Goal: Transaction & Acquisition: Purchase product/service

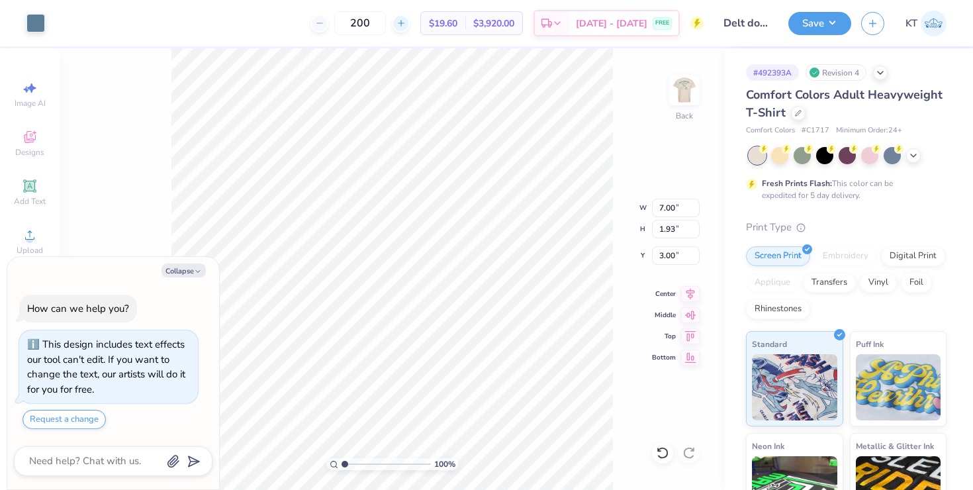
type textarea "x"
type input "4.22"
type input "1.16"
type textarea "x"
type input "3.95"
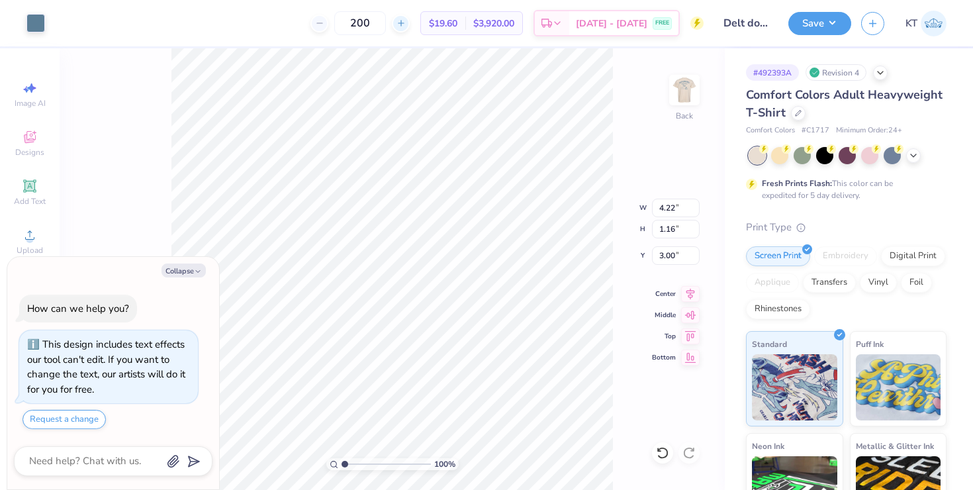
type input "1.09"
click at [184, 285] on div "How can we help you? This design includes text effects our tool can't edit. If …" at bounding box center [113, 362] width 199 height 156
click at [184, 280] on div "Collapse How can we help you? This design includes text effects our tool can't …" at bounding box center [113, 373] width 212 height 233
type textarea "x"
type input "3.51"
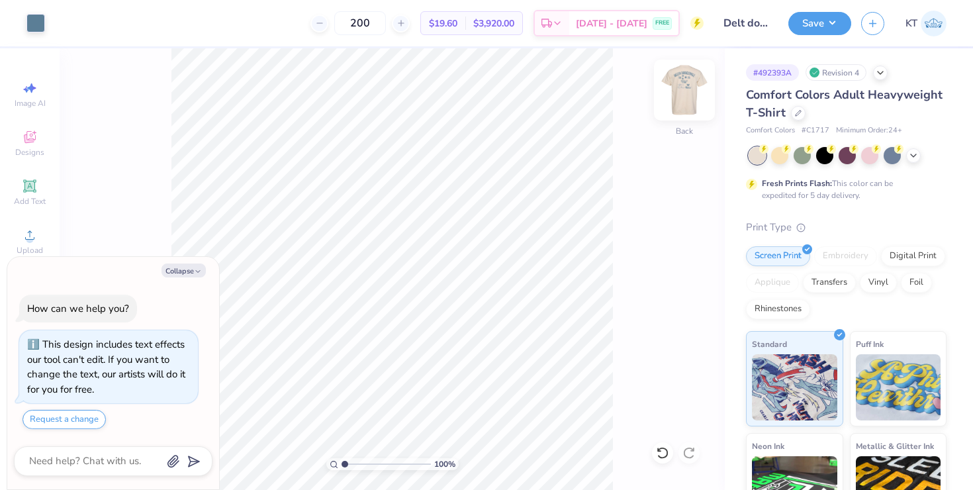
click at [687, 87] on img at bounding box center [684, 90] width 53 height 53
click at [197, 267] on button "Collapse" at bounding box center [184, 271] width 44 height 14
type textarea "x"
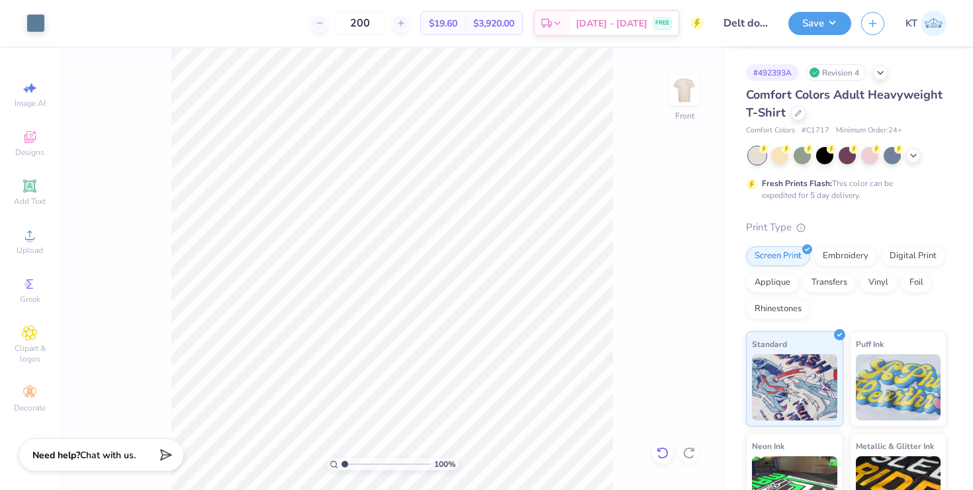
click at [662, 450] on icon at bounding box center [662, 452] width 13 height 13
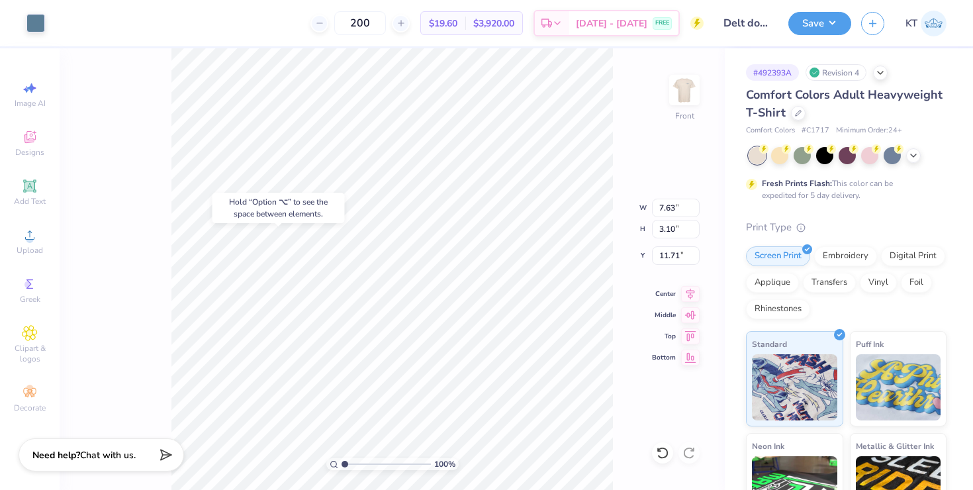
type input "11.71"
click at [661, 450] on icon at bounding box center [662, 452] width 13 height 13
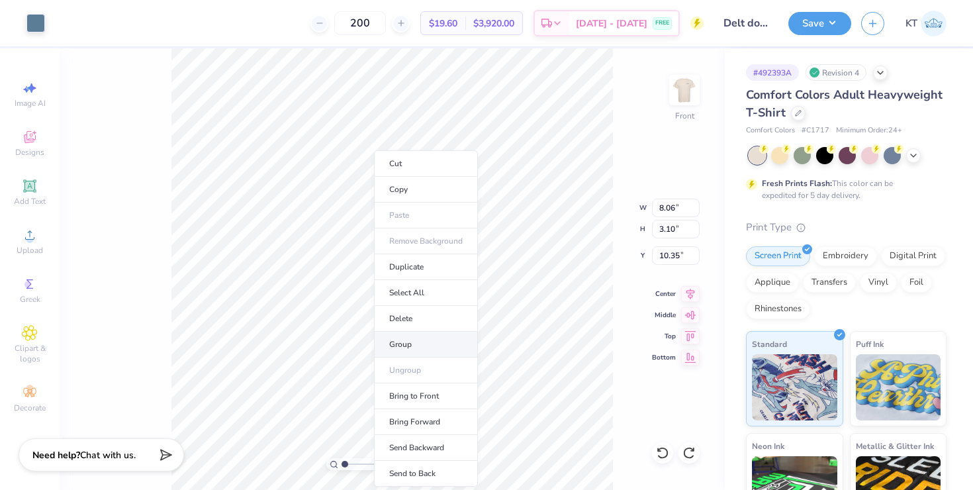
click at [399, 335] on li "Group" at bounding box center [426, 345] width 104 height 26
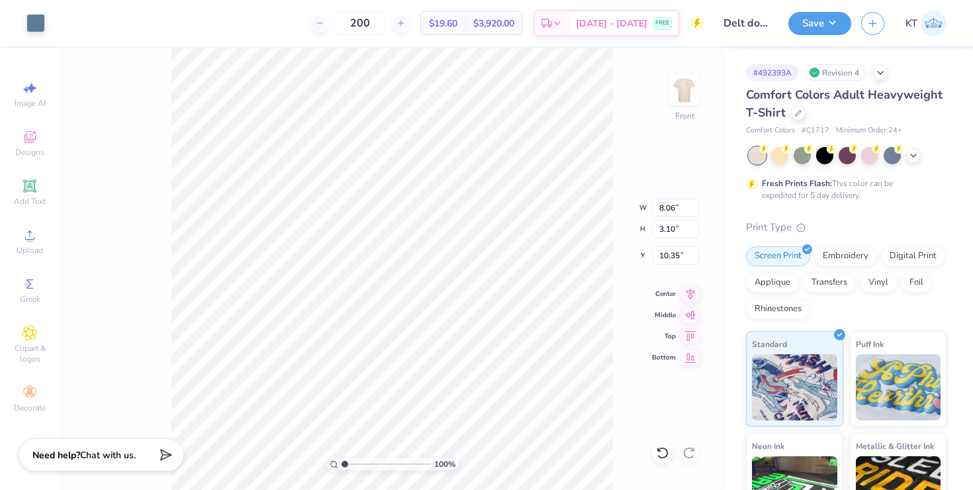
type input "12.49"
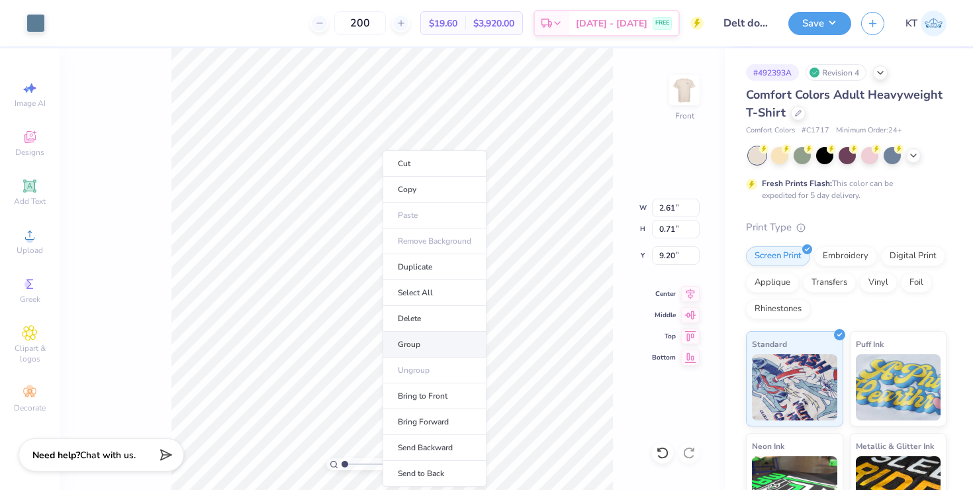
click at [406, 346] on li "Group" at bounding box center [435, 345] width 104 height 26
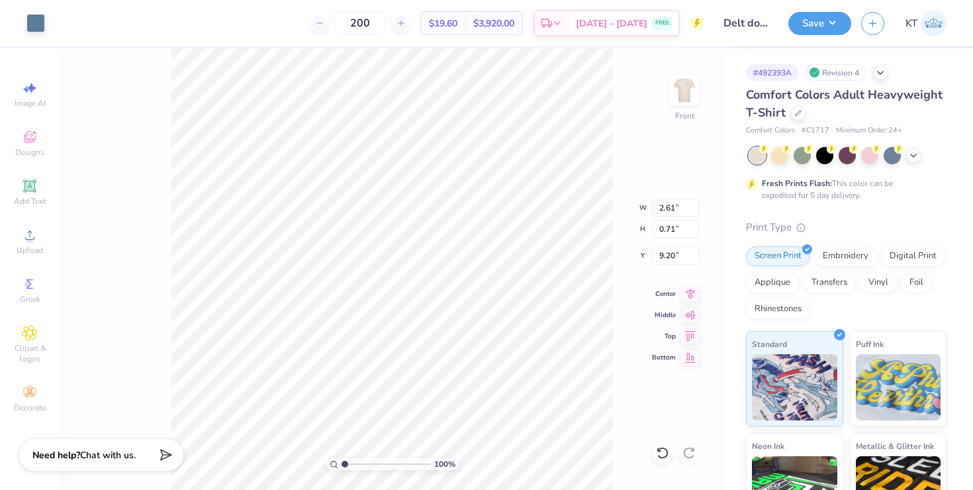
type input "3.84"
type input "0.90"
type input "8.13"
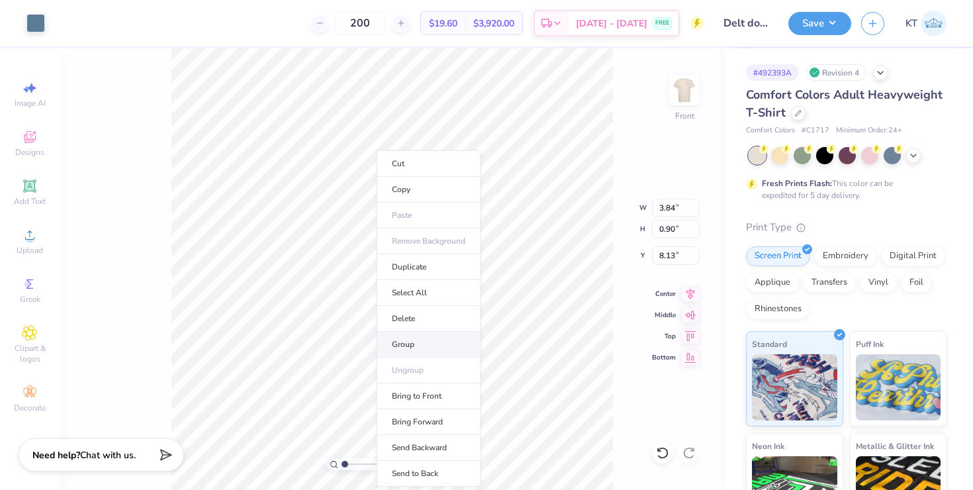
click at [393, 344] on li "Group" at bounding box center [429, 345] width 104 height 26
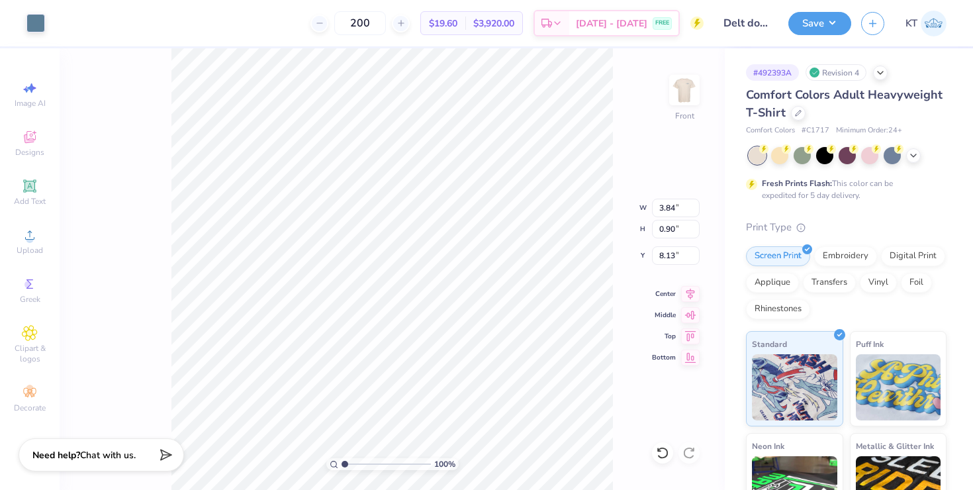
type input "2.61"
type input "0.71"
click at [658, 453] on icon at bounding box center [662, 452] width 13 height 13
type input "9.20"
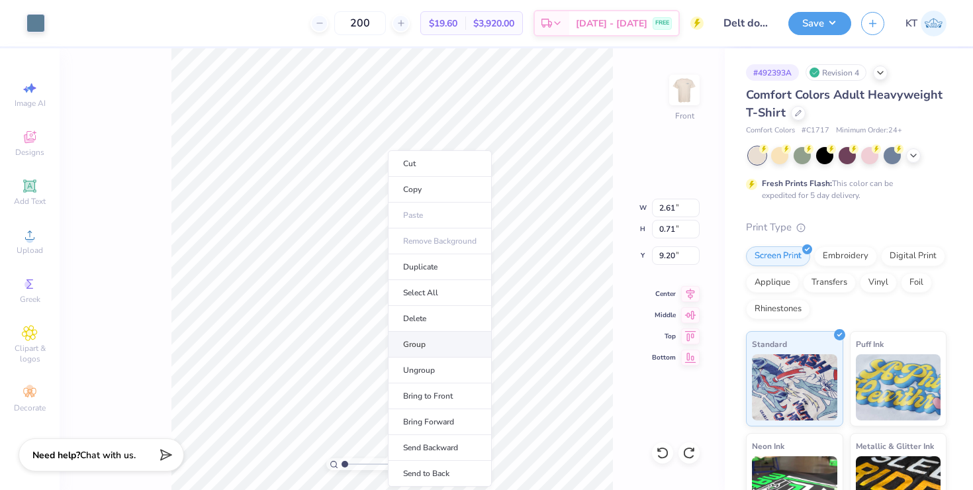
click at [418, 348] on li "Group" at bounding box center [440, 345] width 104 height 26
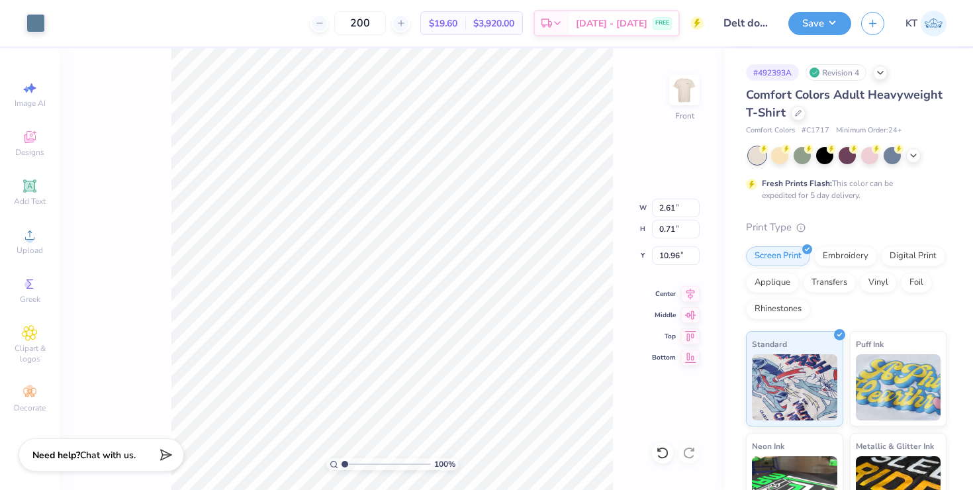
type input "10.96"
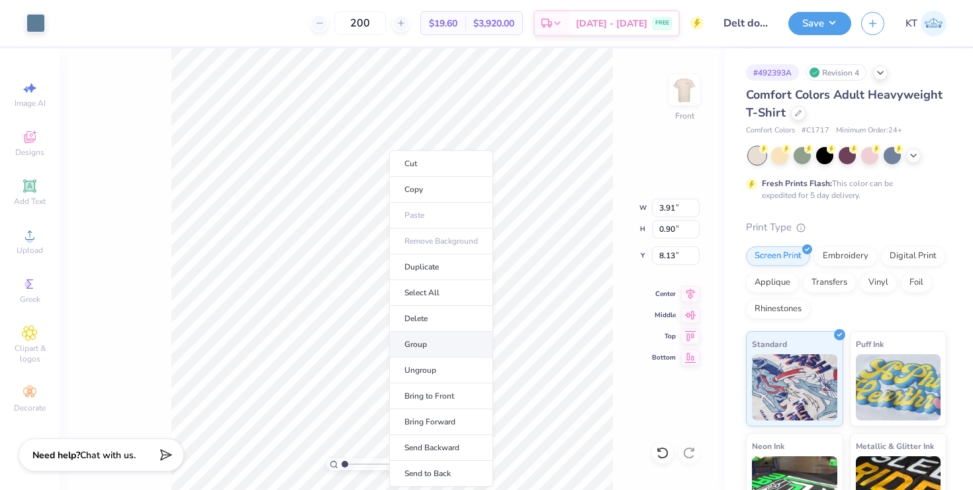
click at [426, 340] on li "Group" at bounding box center [441, 345] width 104 height 26
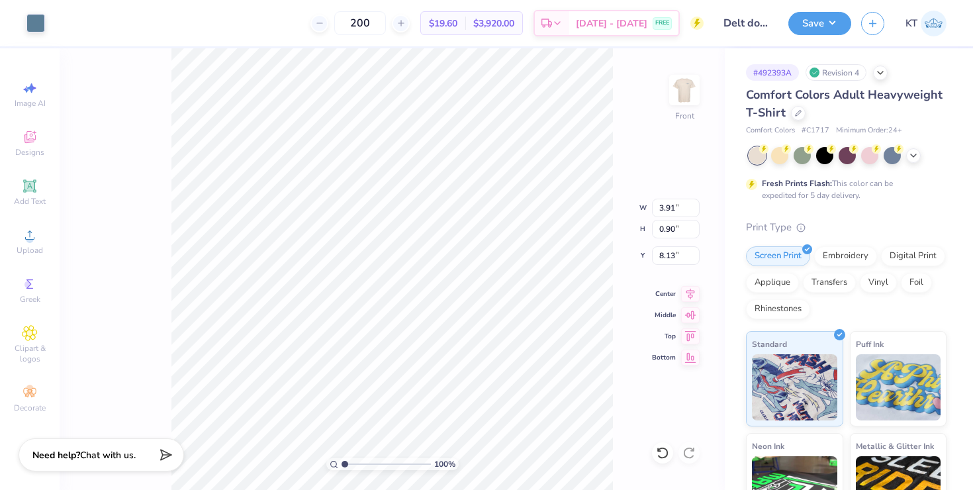
type input "9.20"
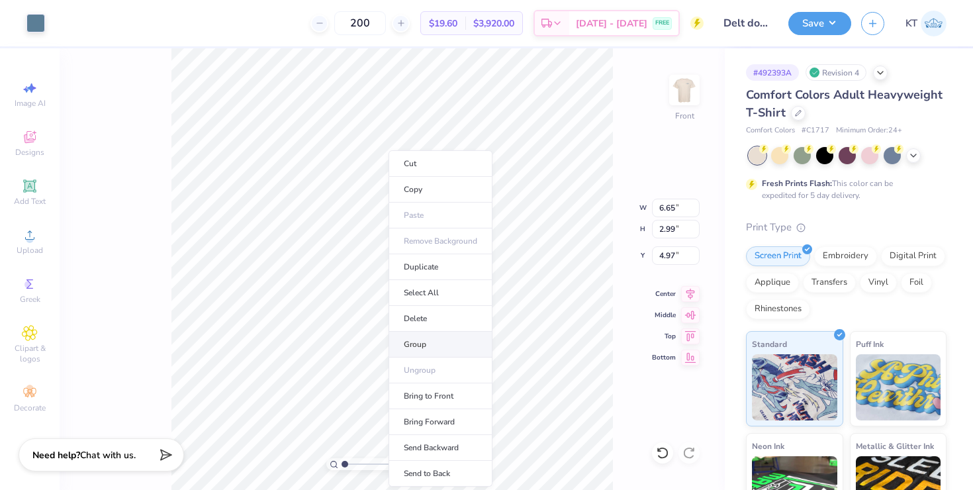
click at [432, 341] on li "Group" at bounding box center [441, 345] width 104 height 26
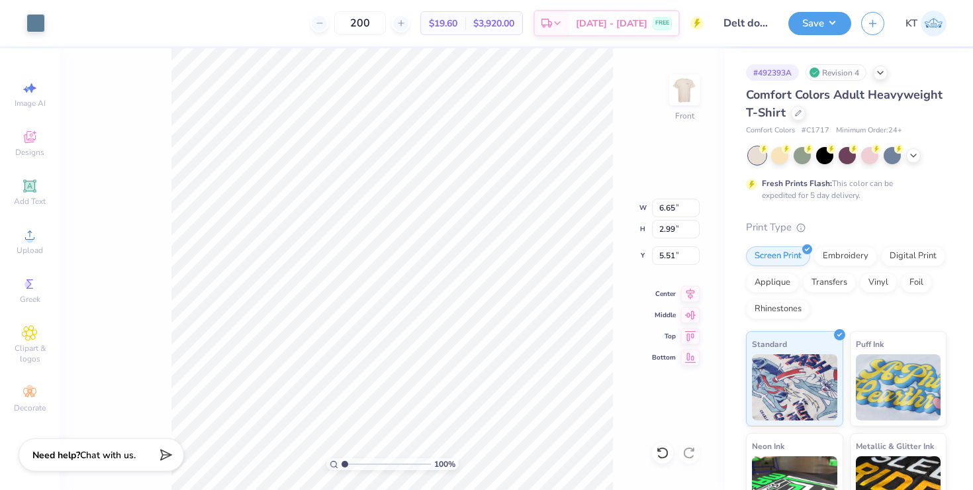
type input "5.51"
type input "3.50"
click at [669, 449] on icon at bounding box center [662, 452] width 13 height 13
type input "12.20"
drag, startPoint x: 969, startPoint y: 170, endPoint x: 955, endPoint y: 170, distance: 14.6
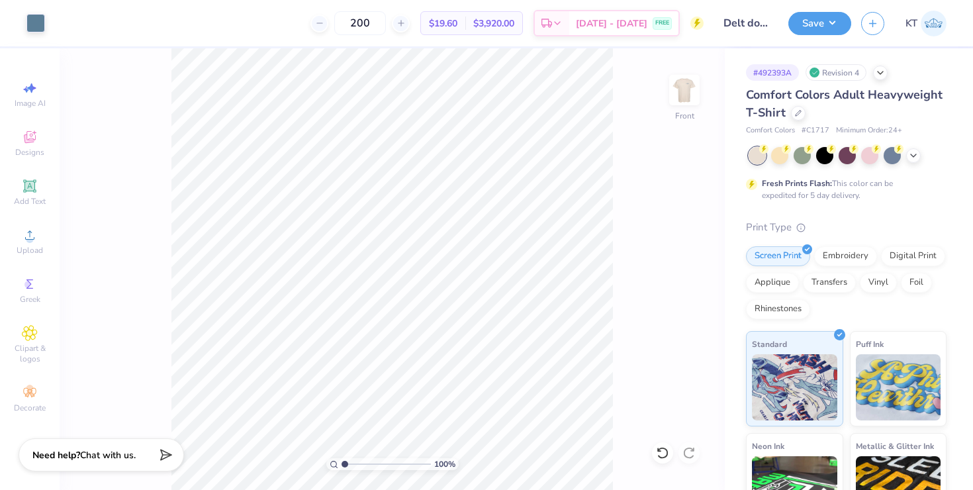
click at [955, 170] on div "# 492393A Revision 4 Comfort Colors Adult Heavyweight T-Shirt Comfort Colors # …" at bounding box center [849, 339] width 248 height 582
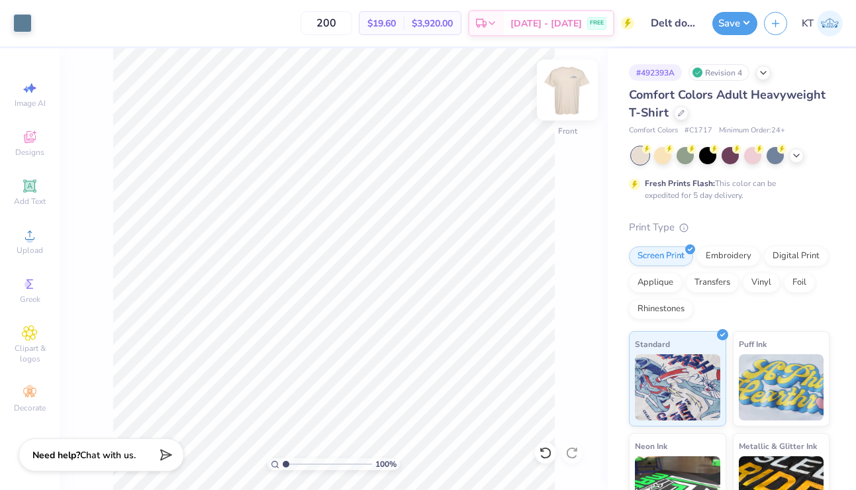
click at [572, 99] on img at bounding box center [567, 90] width 53 height 53
click at [738, 21] on button "Save" at bounding box center [734, 21] width 45 height 23
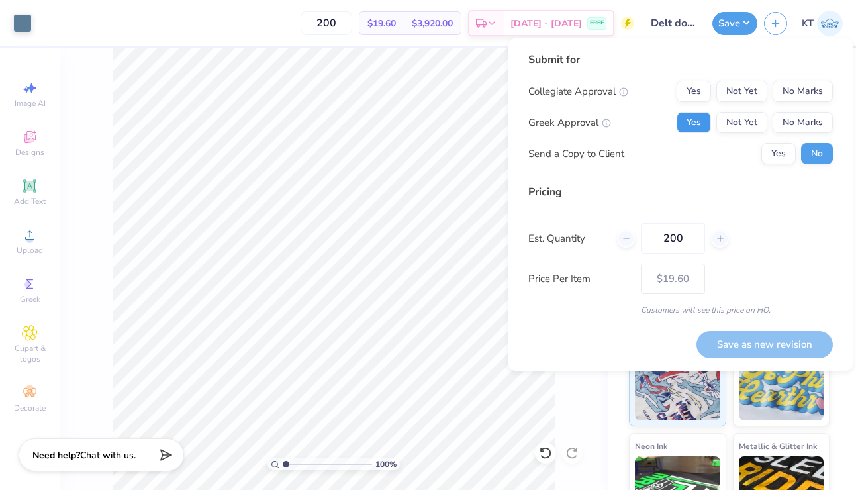
click at [705, 124] on button "Yes" at bounding box center [694, 122] width 34 height 21
click at [794, 92] on button "No Marks" at bounding box center [803, 91] width 60 height 21
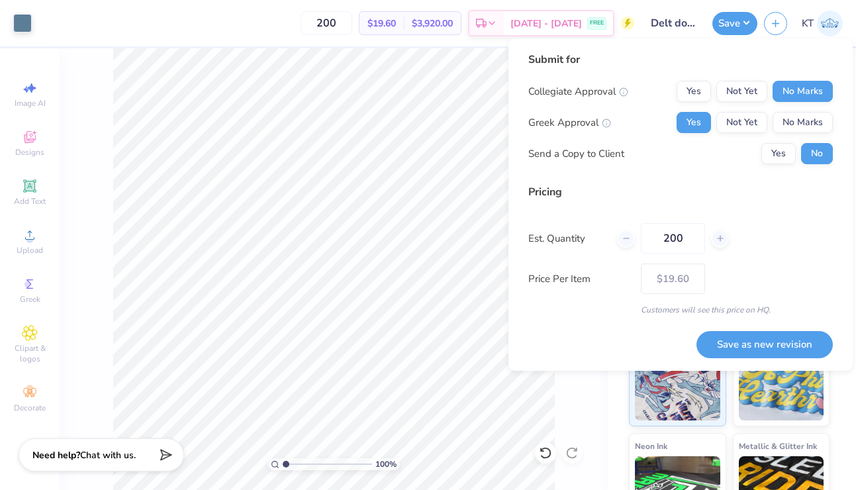
click at [736, 328] on div "Save as new revision" at bounding box center [765, 337] width 136 height 42
click at [736, 340] on button "Save as new revision" at bounding box center [765, 344] width 136 height 27
type input "$19.60"
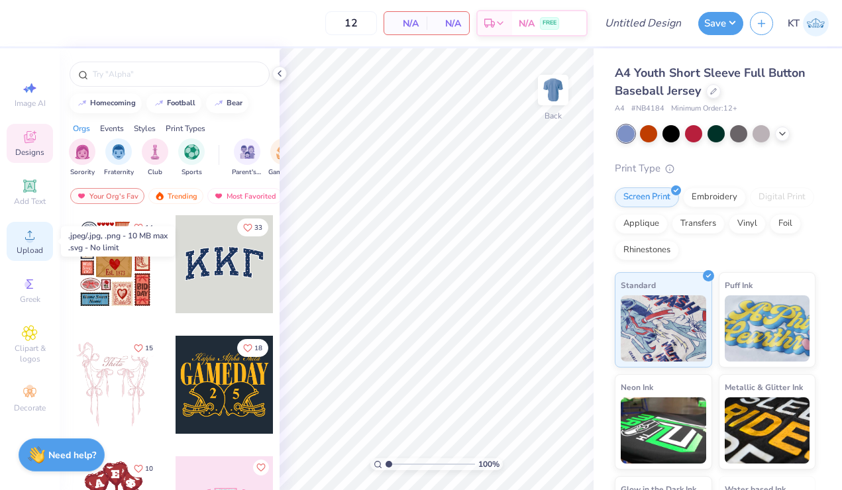
click at [32, 248] on span "Upload" at bounding box center [30, 250] width 26 height 11
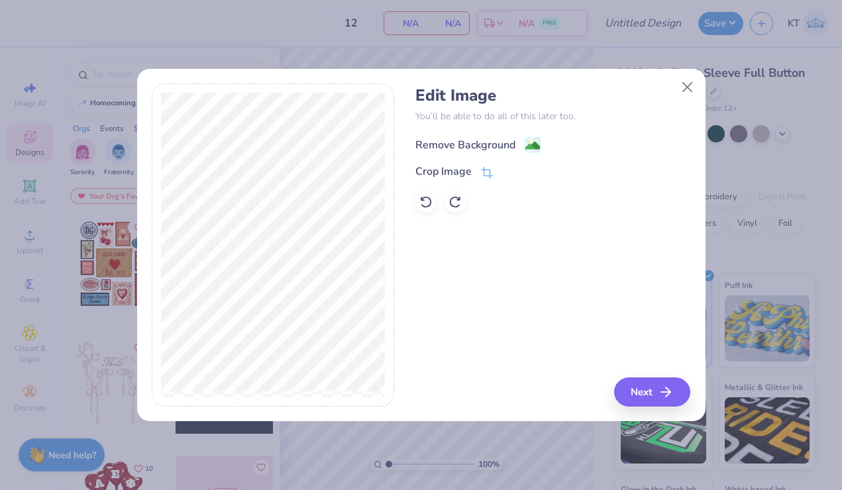
click at [491, 137] on div "Remove Background" at bounding box center [465, 145] width 100 height 16
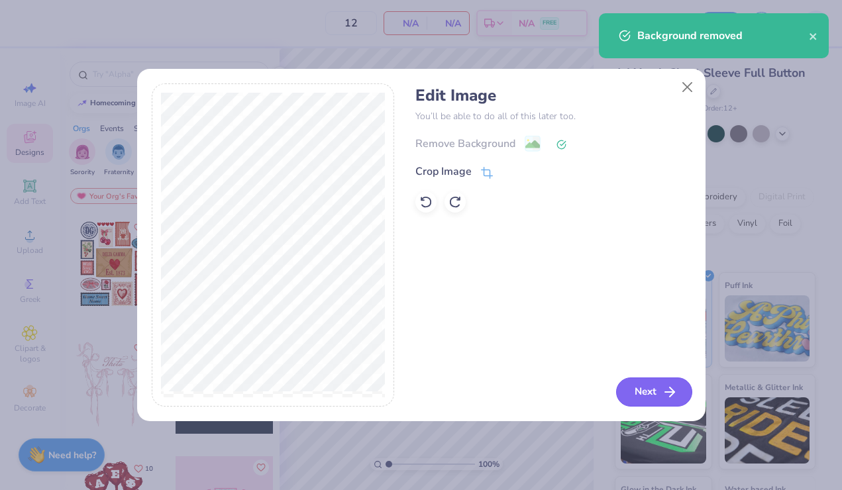
click at [639, 390] on button "Next" at bounding box center [654, 391] width 76 height 29
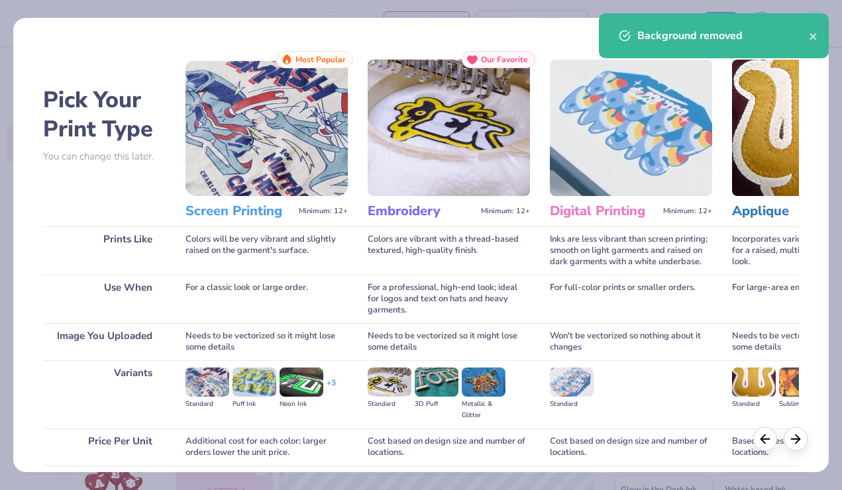
scroll to position [104, 0]
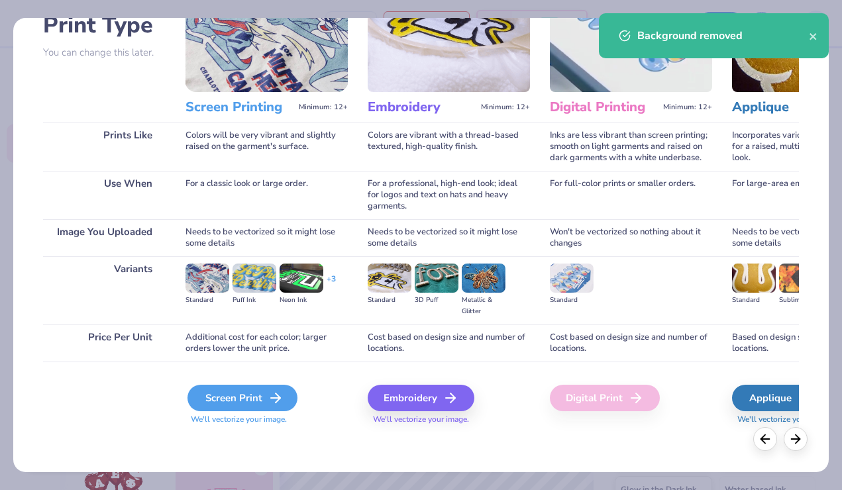
click at [266, 403] on div "Screen Print" at bounding box center [242, 398] width 110 height 26
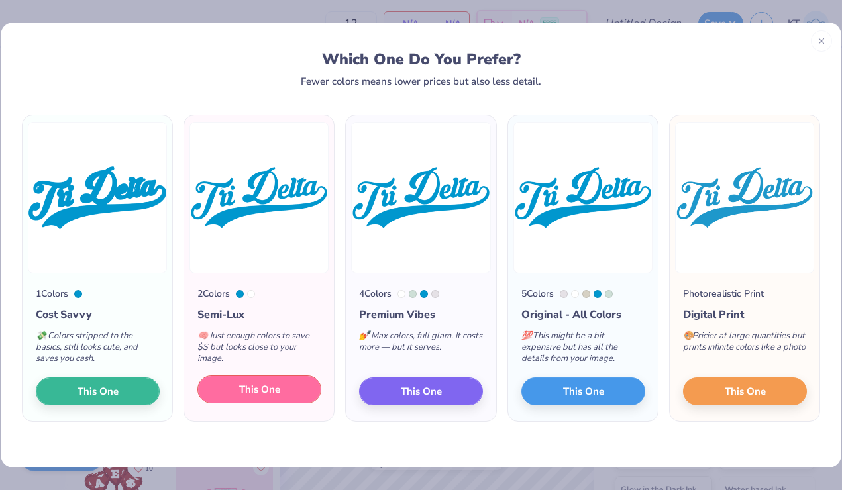
click at [271, 393] on span "This One" at bounding box center [259, 389] width 41 height 15
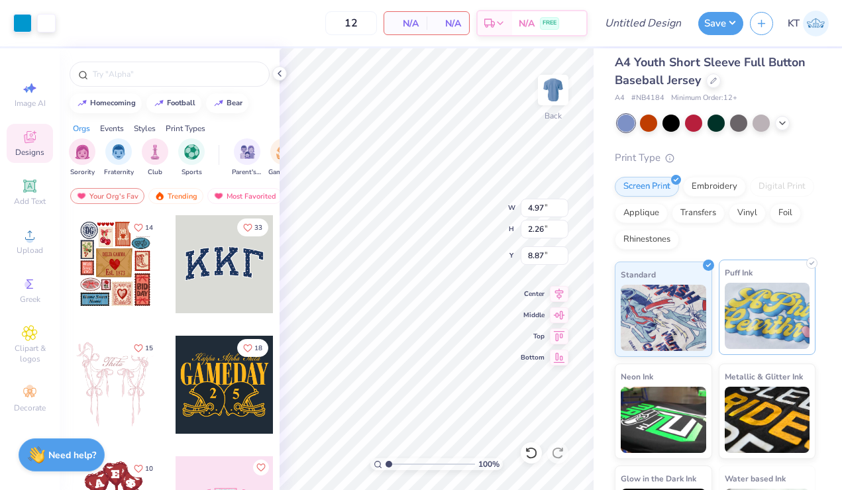
scroll to position [0, 0]
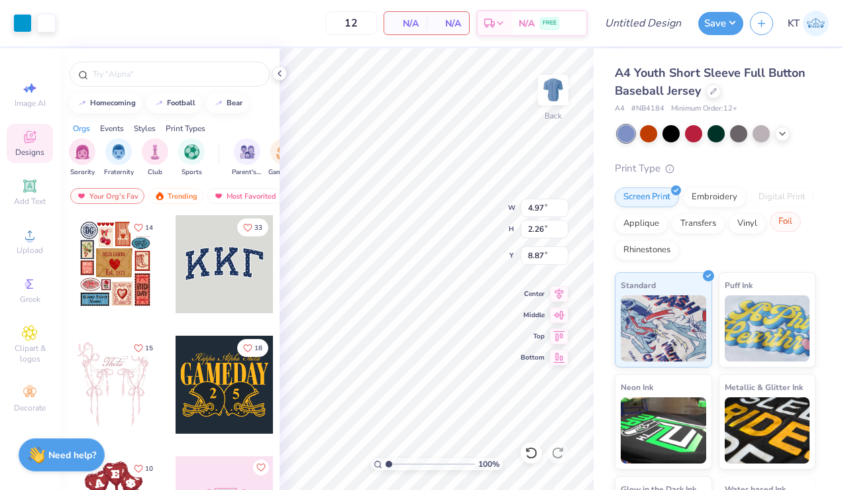
click at [791, 228] on div "Foil" at bounding box center [784, 222] width 31 height 20
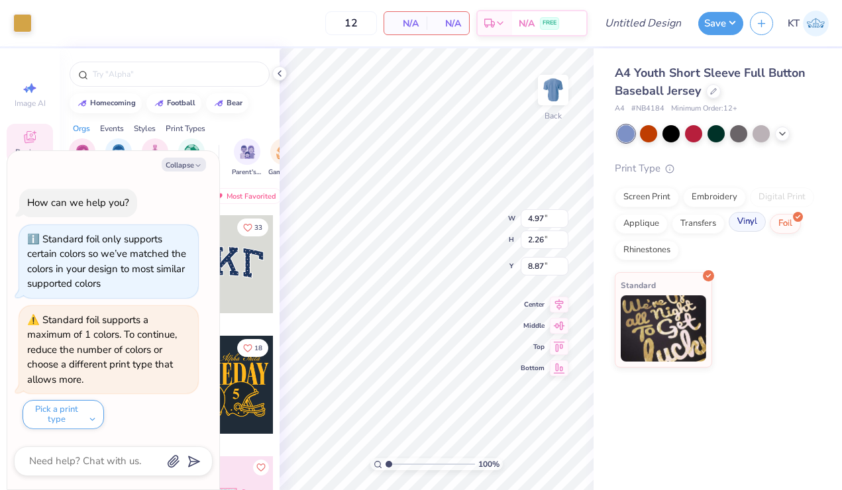
click at [755, 230] on div "Vinyl" at bounding box center [746, 222] width 37 height 20
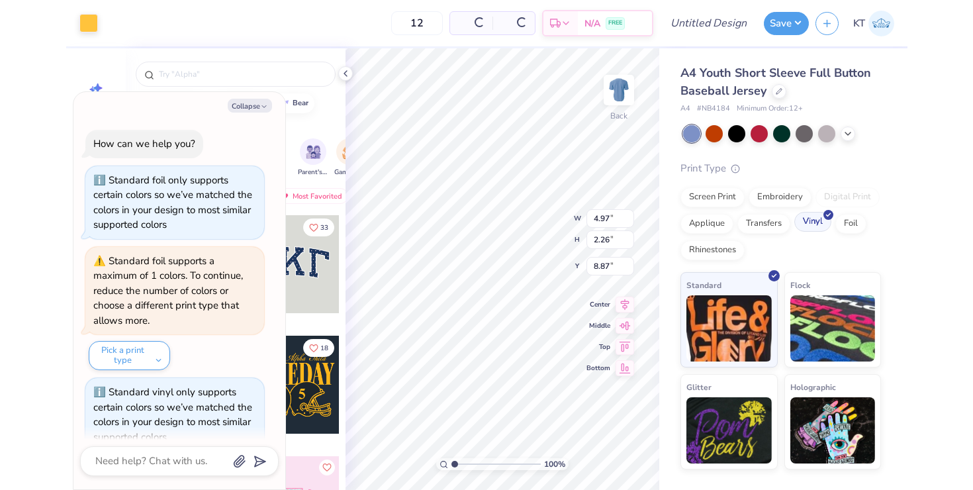
scroll to position [22, 0]
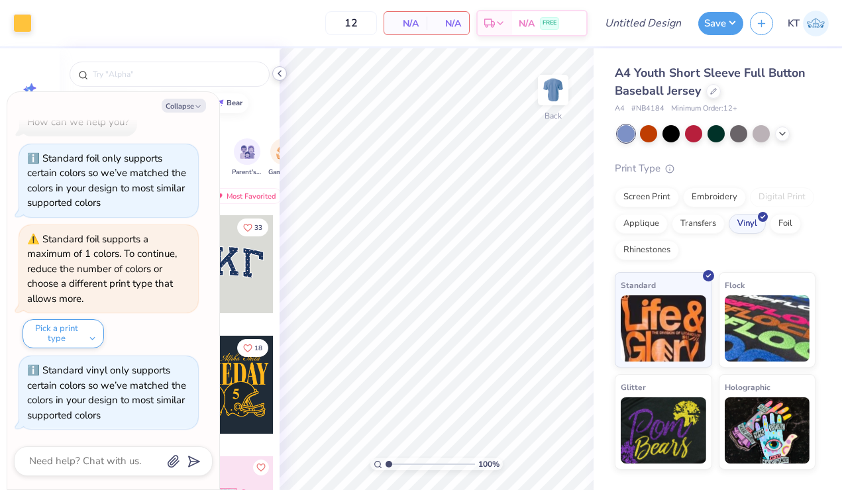
click at [280, 76] on icon at bounding box center [279, 73] width 11 height 11
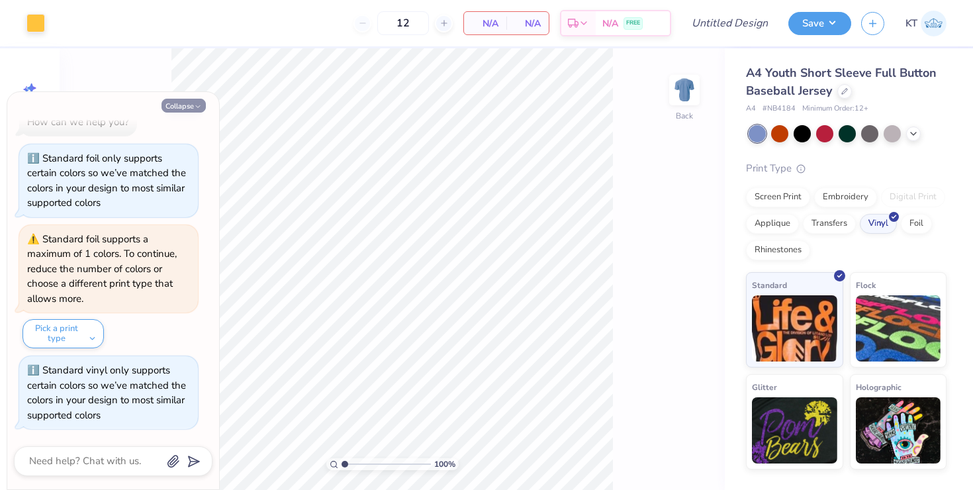
click at [203, 99] on button "Collapse" at bounding box center [184, 106] width 44 height 14
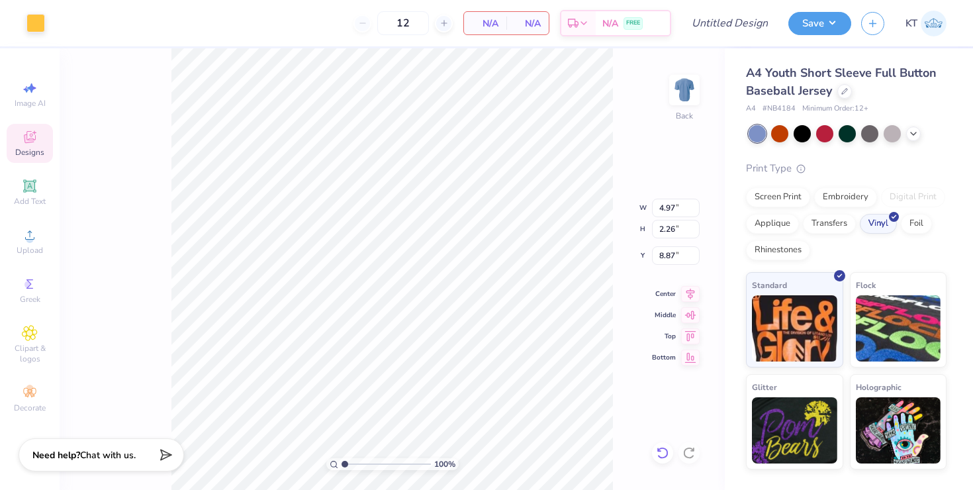
click at [667, 451] on icon at bounding box center [662, 453] width 11 height 12
click at [667, 451] on div "100 % Back W 4.97 4.97 " H 2.26 2.26 " Y 8.87 8.87 " Center Middle Top Bottom" at bounding box center [392, 269] width 665 height 442
click at [667, 451] on div "100 % Back" at bounding box center [392, 269] width 665 height 442
click at [650, 447] on div "100 % Back" at bounding box center [392, 269] width 665 height 442
click at [620, 362] on div "100 % Back" at bounding box center [392, 269] width 665 height 442
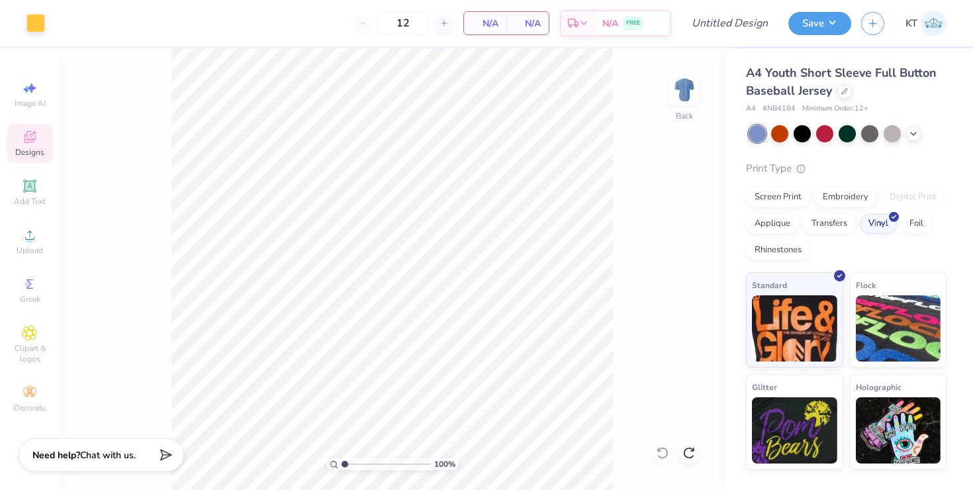
click at [679, 156] on div "100 % Back" at bounding box center [392, 269] width 665 height 442
click at [773, 201] on div "Screen Print" at bounding box center [778, 195] width 64 height 20
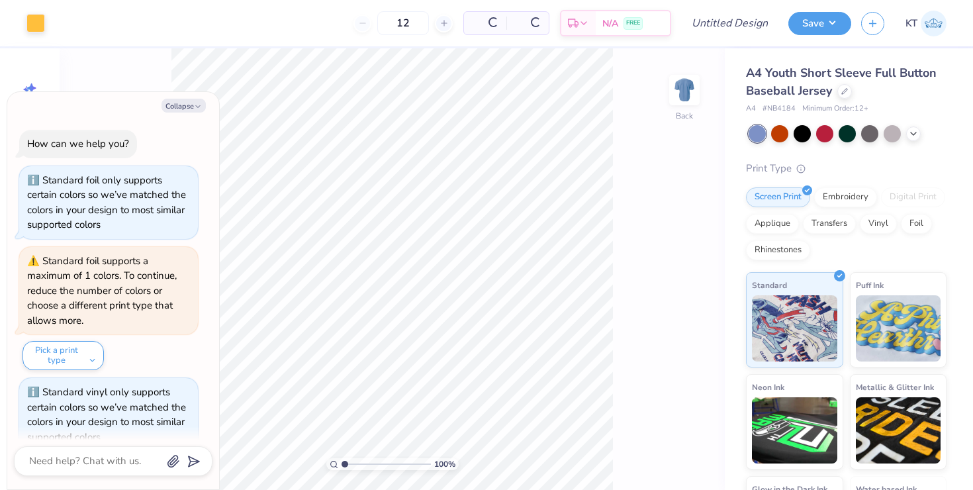
scroll to position [103, 0]
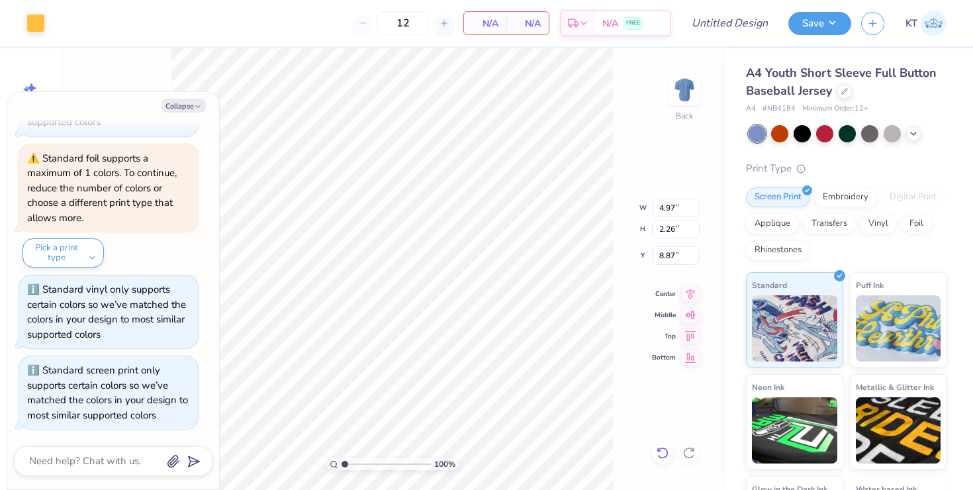
click at [662, 447] on icon at bounding box center [662, 452] width 13 height 13
click at [662, 447] on div "100 % Back W 4.97 4.97 " H 2.26 2.26 " Y 8.87 8.87 " Center Middle Top Bottom" at bounding box center [392, 269] width 665 height 442
click at [662, 447] on div "100 % Back W 4.97 H 2.26 Y 8.87 Center Middle Top Bottom" at bounding box center [392, 269] width 665 height 442
click at [662, 447] on div "100 % Back" at bounding box center [392, 269] width 665 height 442
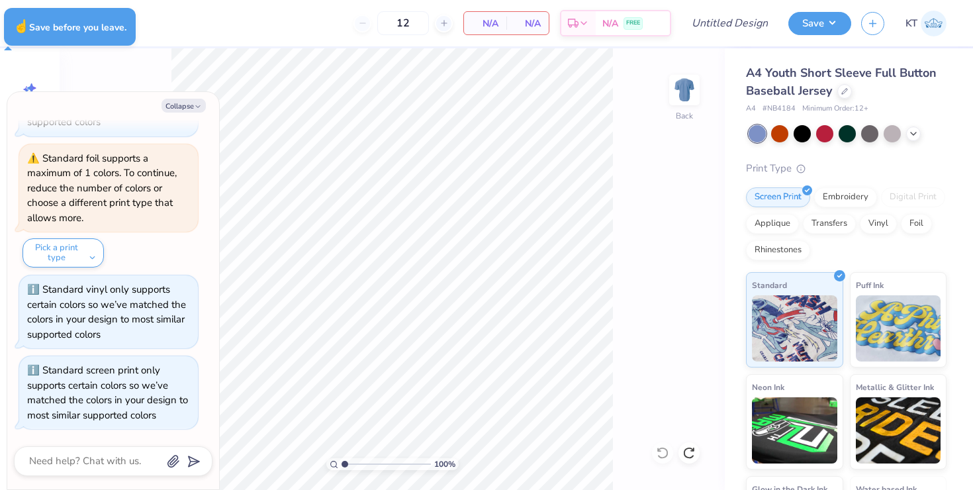
type textarea "x"
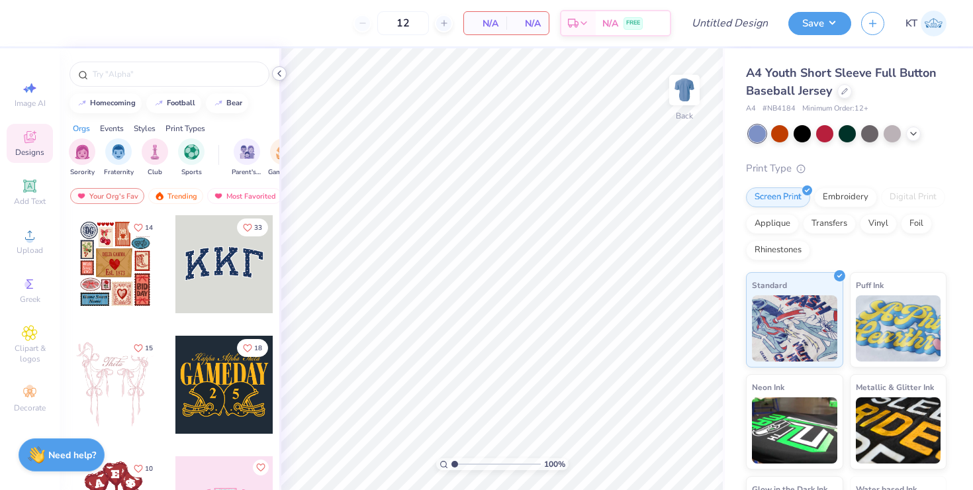
click at [277, 73] on icon at bounding box center [279, 73] width 11 height 11
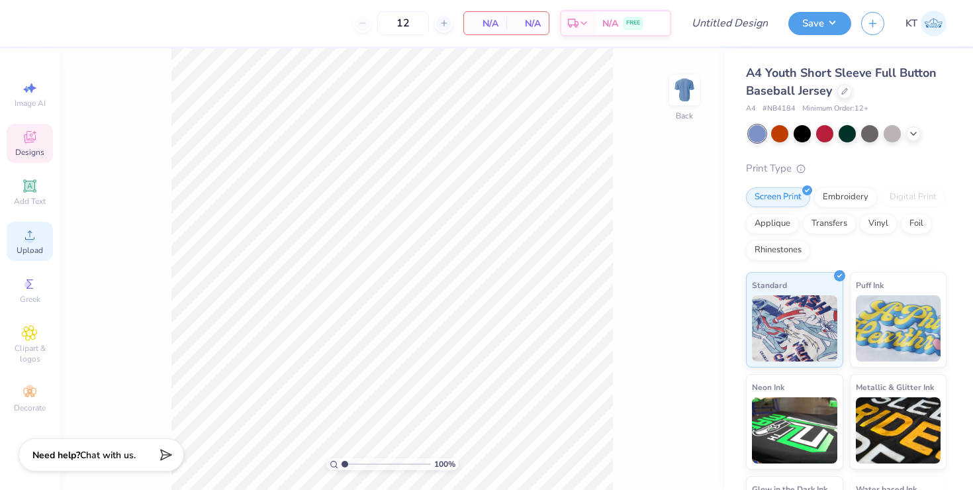
click at [36, 252] on span "Upload" at bounding box center [30, 250] width 26 height 11
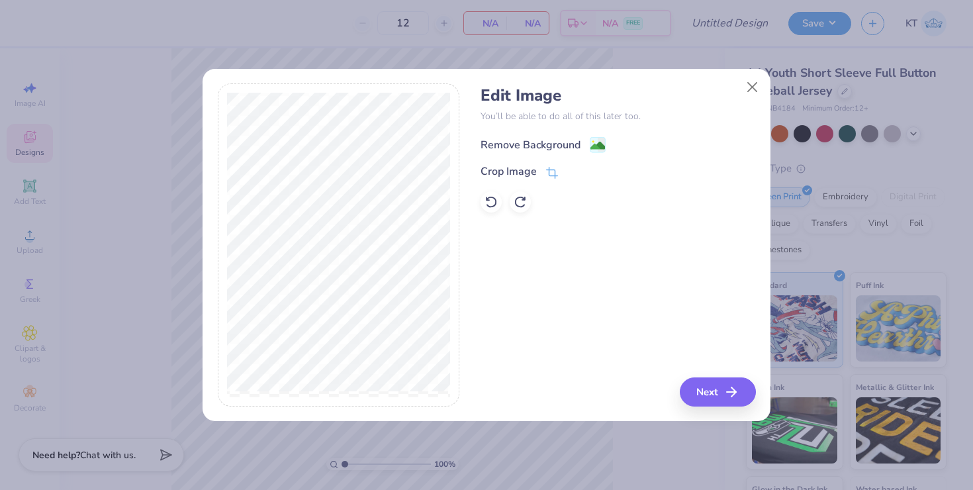
click at [525, 146] on div "Remove Background" at bounding box center [531, 145] width 100 height 16
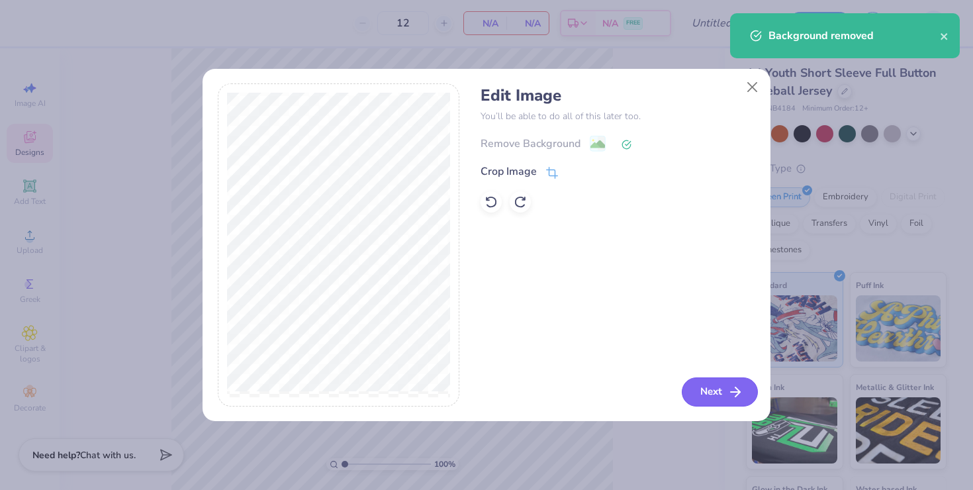
click at [705, 396] on button "Next" at bounding box center [720, 391] width 76 height 29
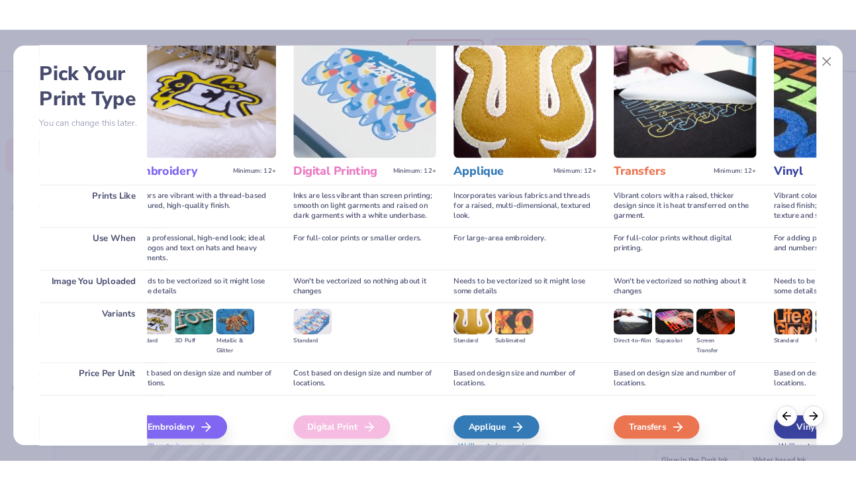
scroll to position [0, 252]
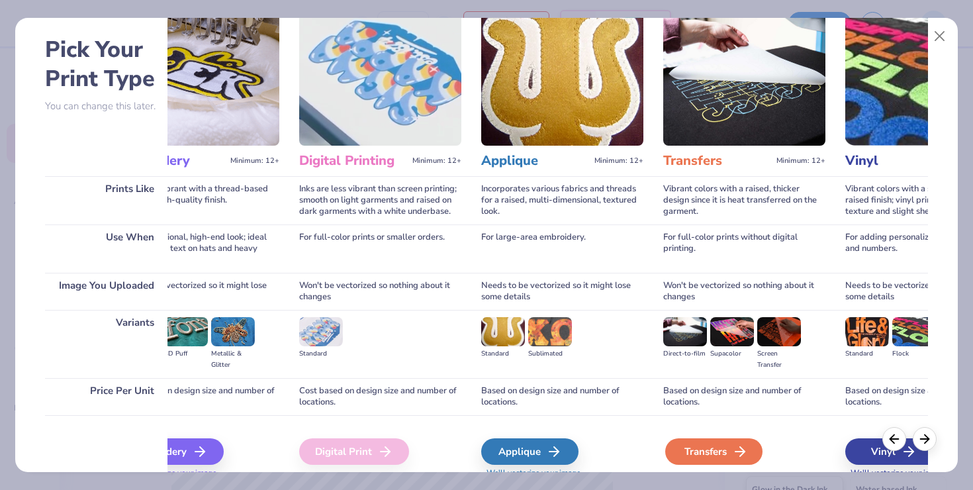
click at [744, 458] on icon at bounding box center [740, 452] width 16 height 16
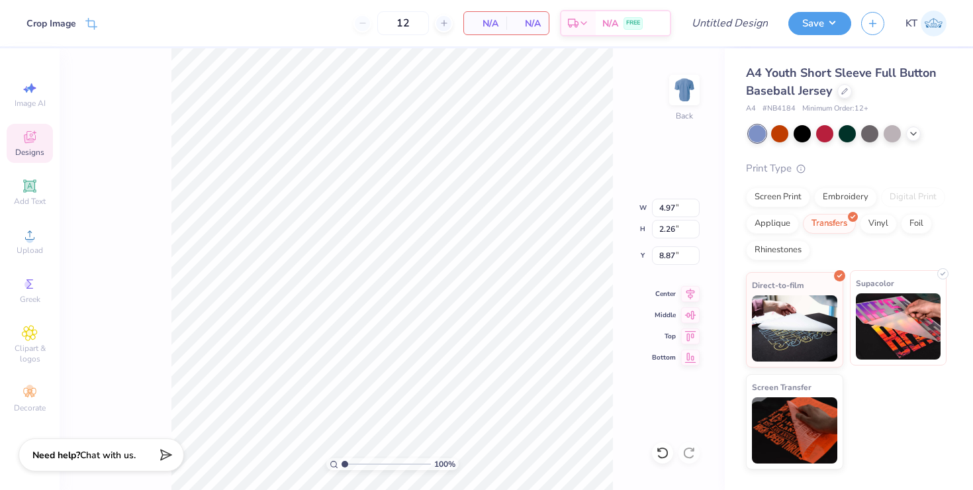
click at [890, 362] on div "Supacolor" at bounding box center [898, 317] width 97 height 95
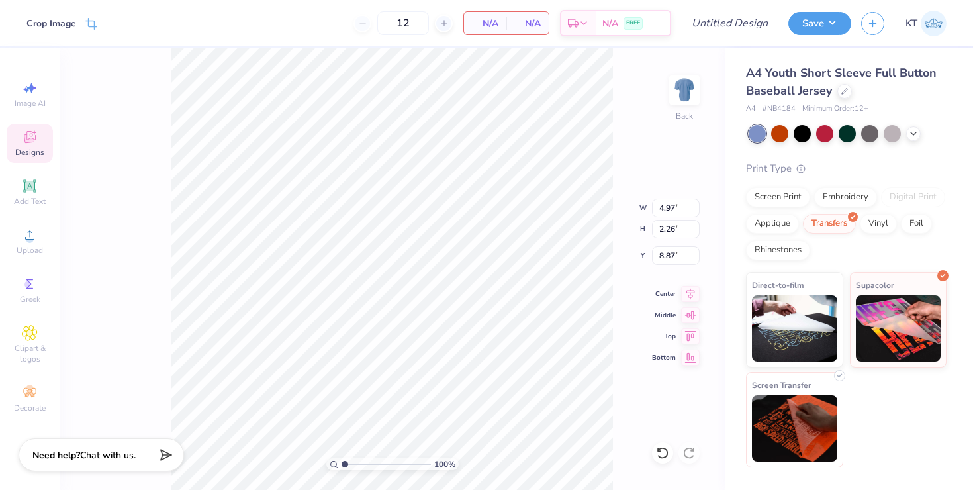
click at [799, 425] on img at bounding box center [794, 428] width 85 height 66
type input "2.57"
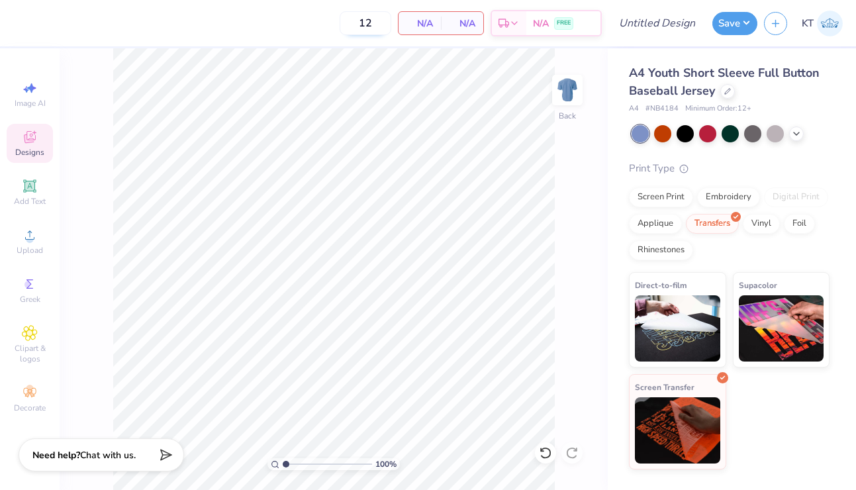
click at [364, 17] on input "12" at bounding box center [366, 23] width 52 height 24
type input "100"
click at [299, 18] on div "100 Per Item Total Est. Delivery N/A FREE" at bounding box center [311, 23] width 582 height 46
click at [472, 30] on span "N/A" at bounding box center [462, 24] width 26 height 14
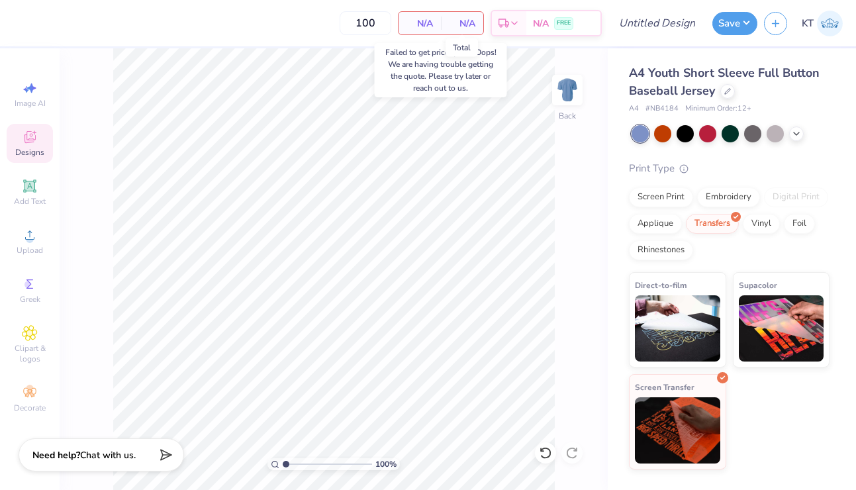
click at [462, 27] on span "N/A" at bounding box center [462, 24] width 26 height 14
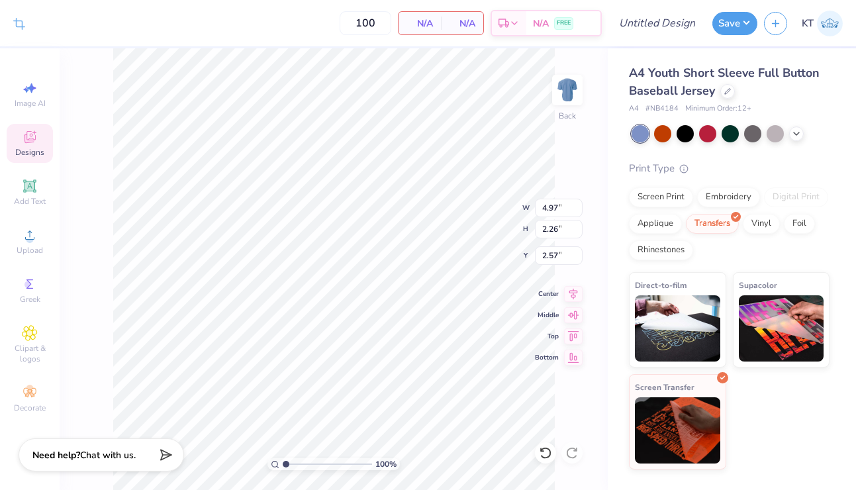
type input "4.25"
type input "1.94"
type input "3.00"
click at [567, 98] on img at bounding box center [567, 90] width 53 height 53
click at [33, 247] on span "Upload" at bounding box center [30, 250] width 26 height 11
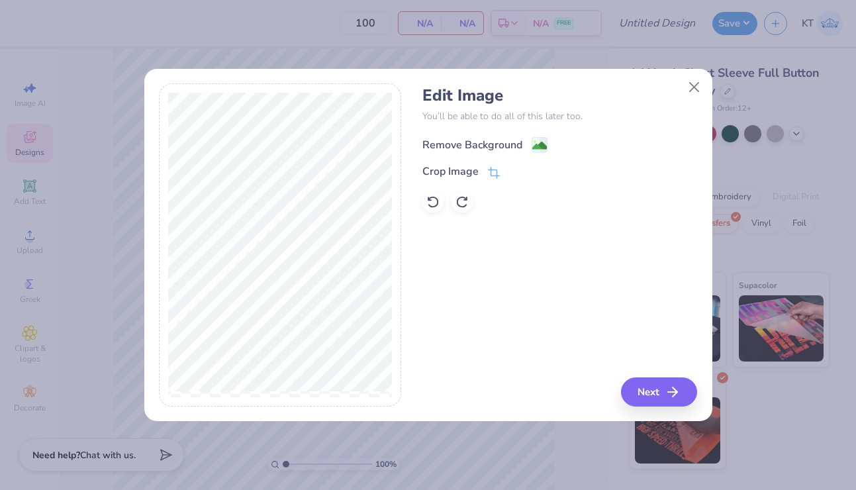
click at [450, 151] on div "Remove Background" at bounding box center [472, 145] width 100 height 16
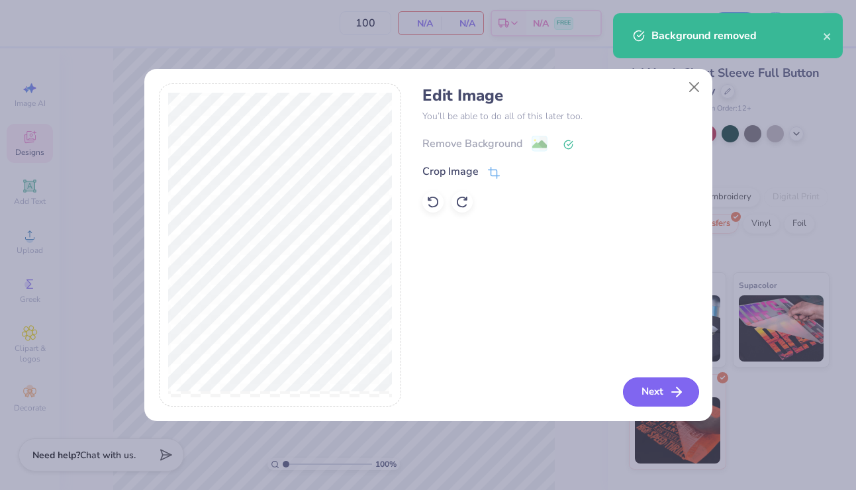
click at [671, 395] on icon "button" at bounding box center [677, 392] width 16 height 16
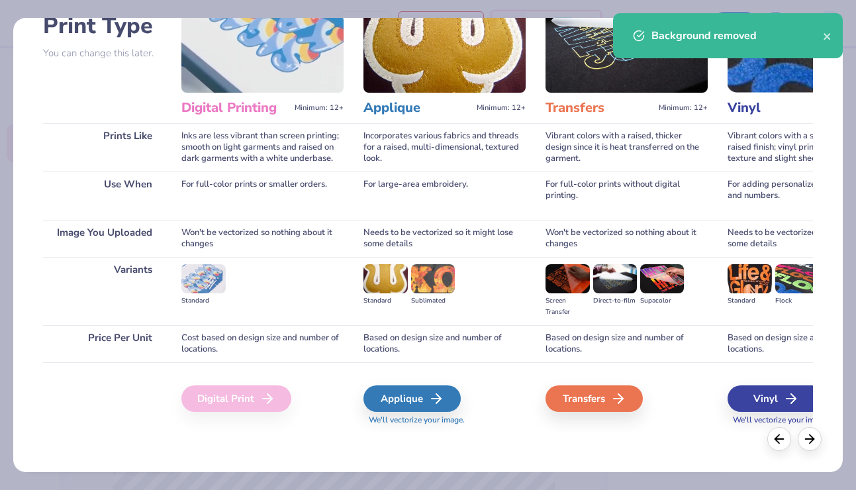
scroll to position [0, 384]
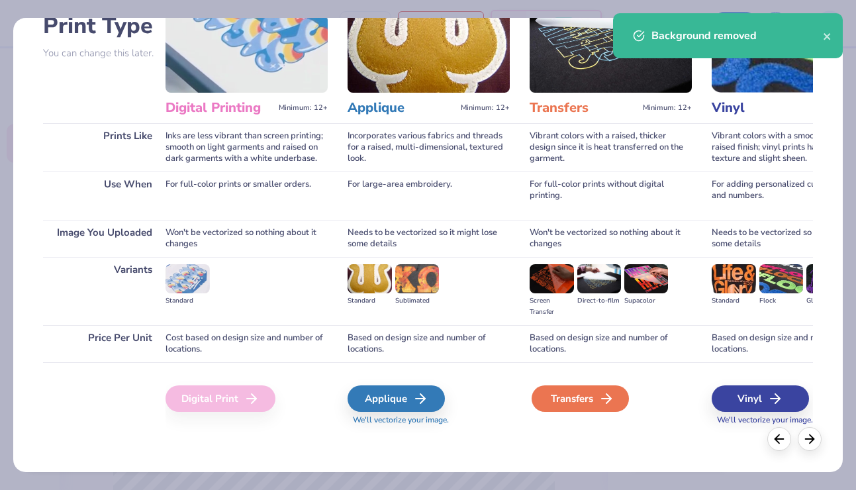
click at [609, 410] on div "Transfers" at bounding box center [580, 398] width 97 height 26
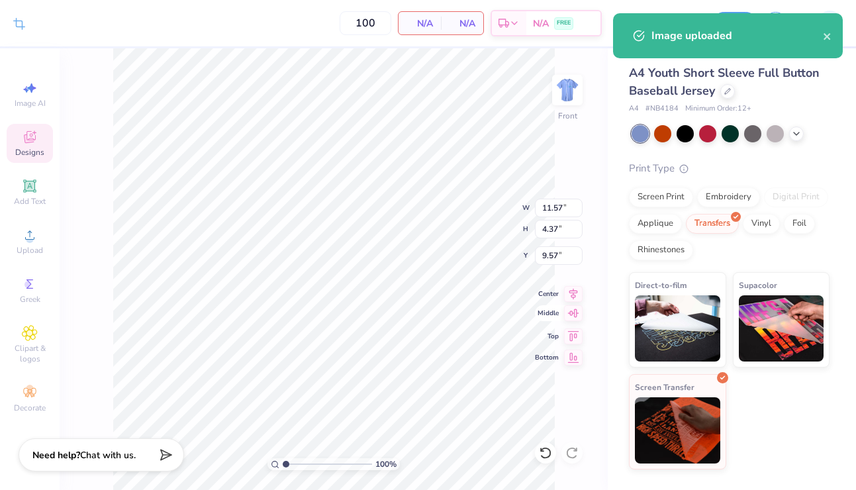
type input "8.87"
type input "3.35"
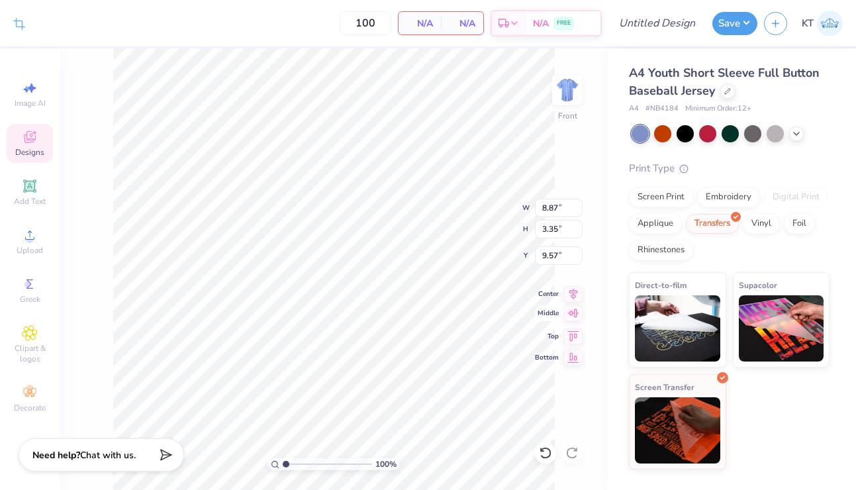
type input "5.30"
